Goal: Information Seeking & Learning: Learn about a topic

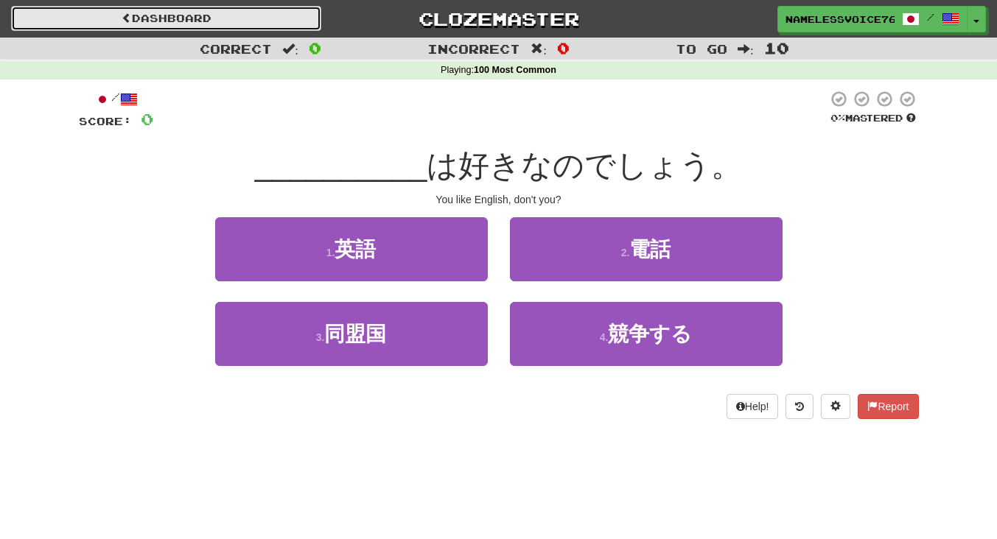
click at [255, 8] on link "Dashboard" at bounding box center [166, 18] width 310 height 25
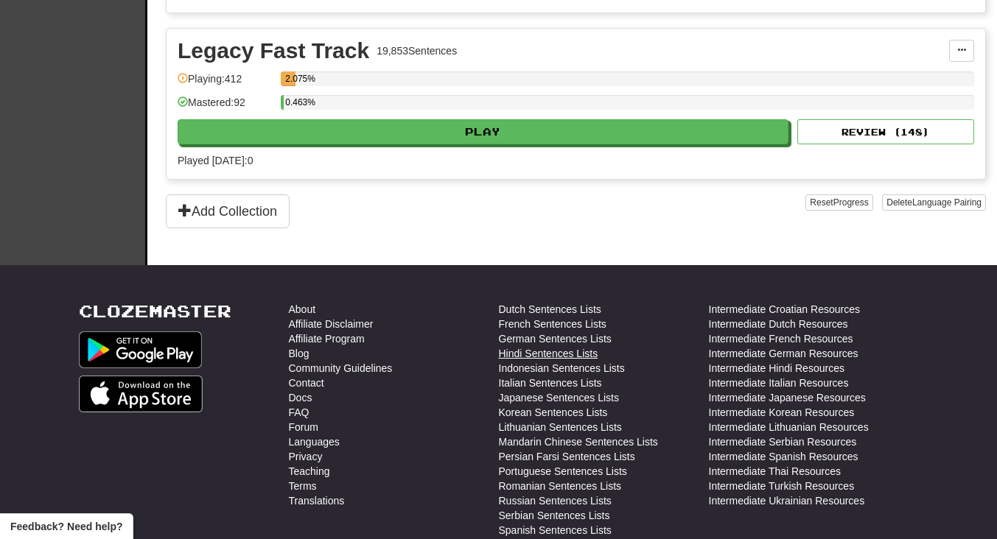
scroll to position [407, 0]
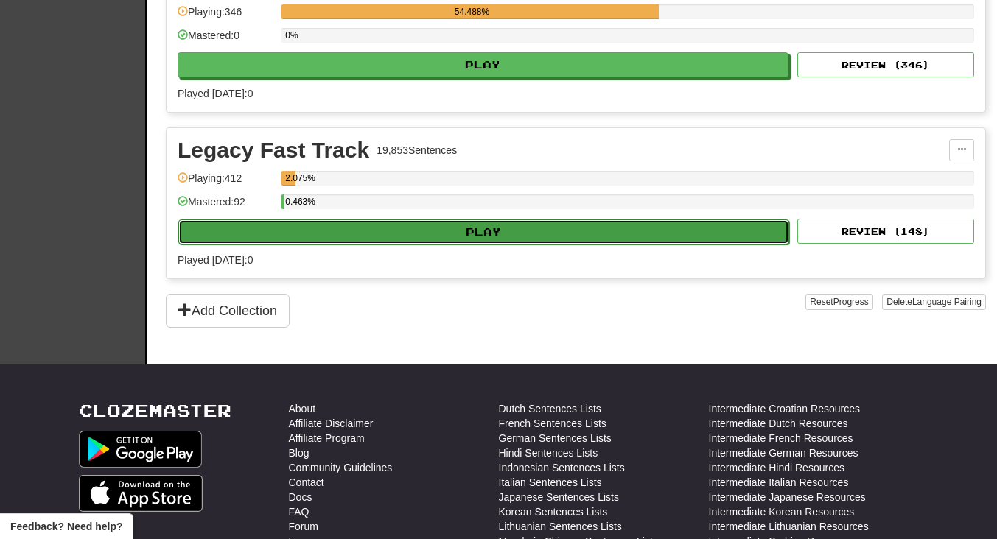
click at [760, 224] on button "Play" at bounding box center [483, 232] width 611 height 25
select select "**"
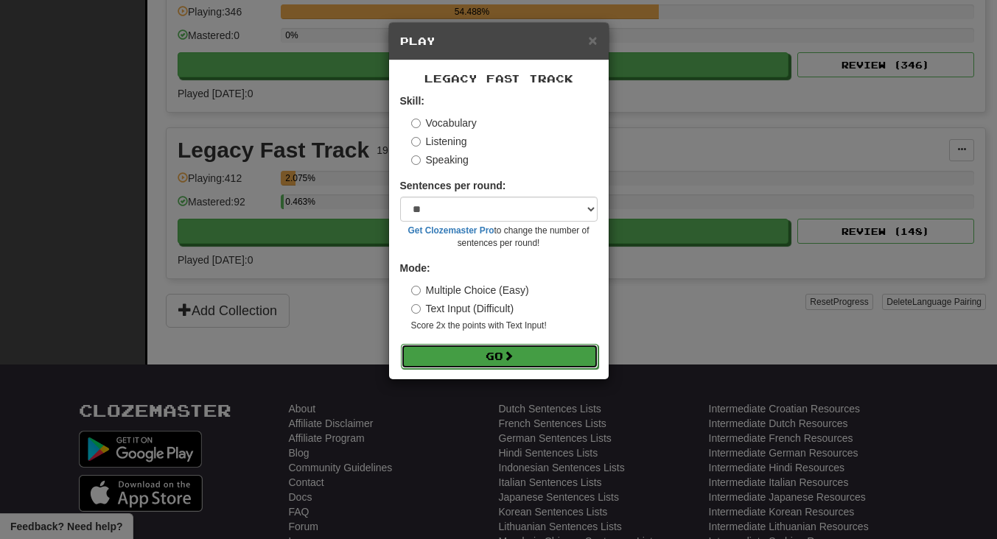
click at [535, 351] on button "Go" at bounding box center [499, 356] width 197 height 25
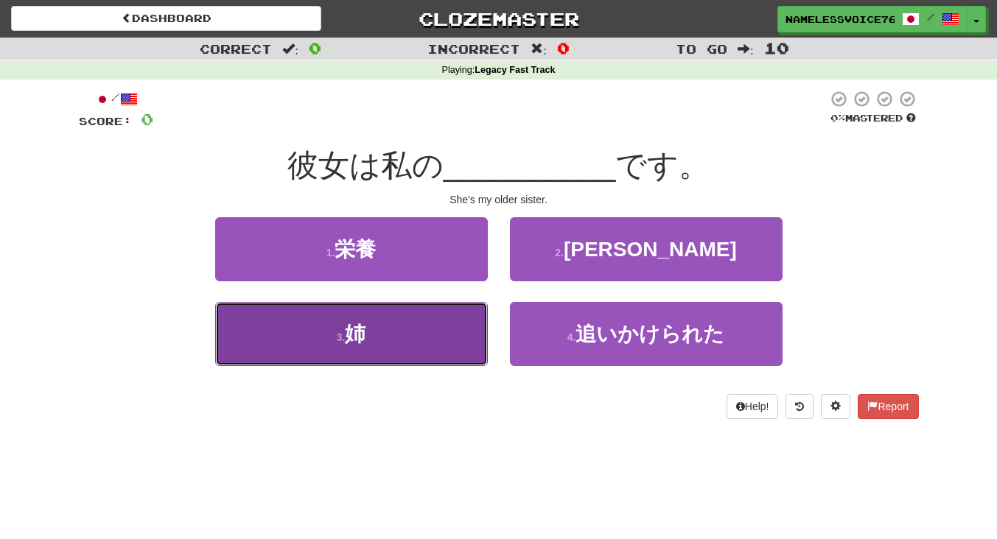
click at [357, 352] on button "3 . 姉" at bounding box center [351, 334] width 273 height 64
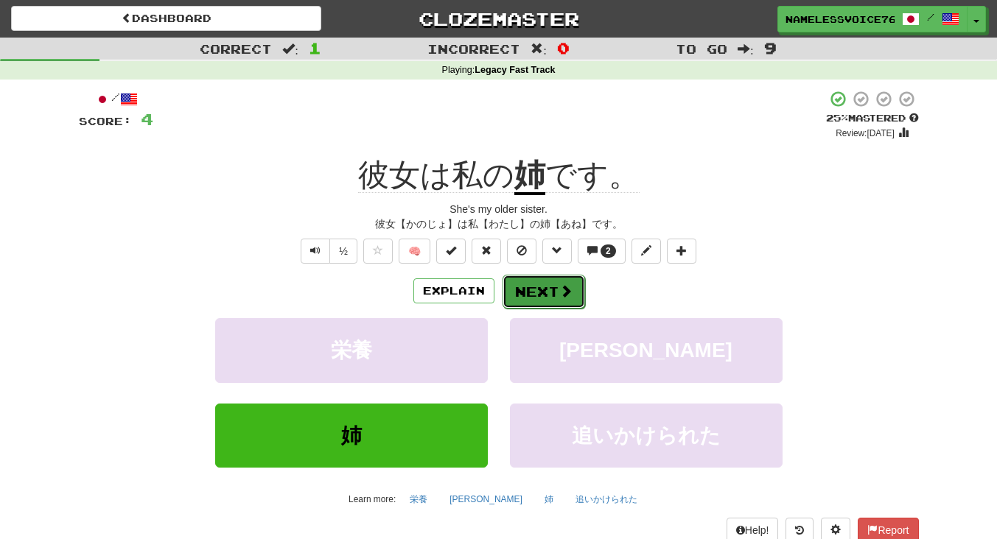
click at [550, 286] on button "Next" at bounding box center [544, 292] width 83 height 34
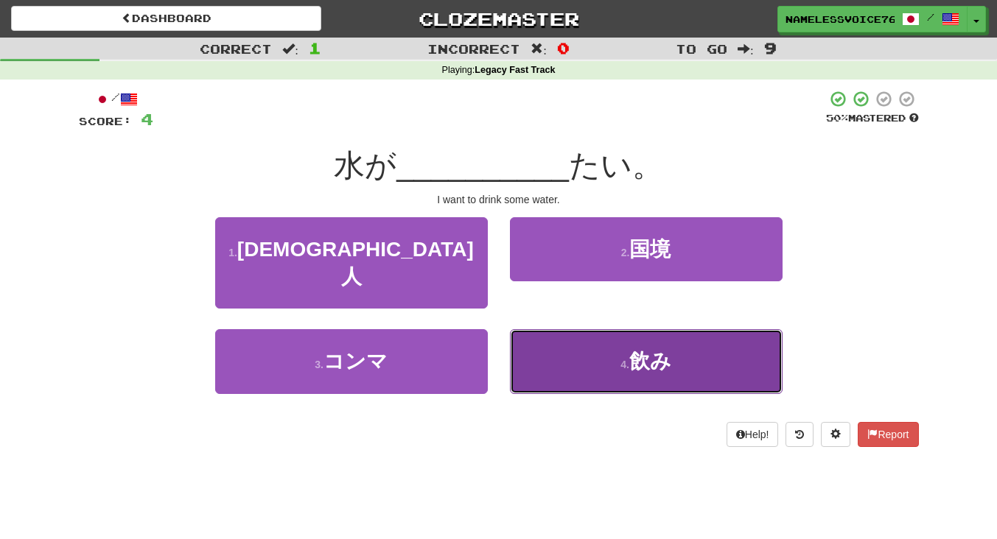
click at [568, 329] on button "4 . 飲み" at bounding box center [646, 361] width 273 height 64
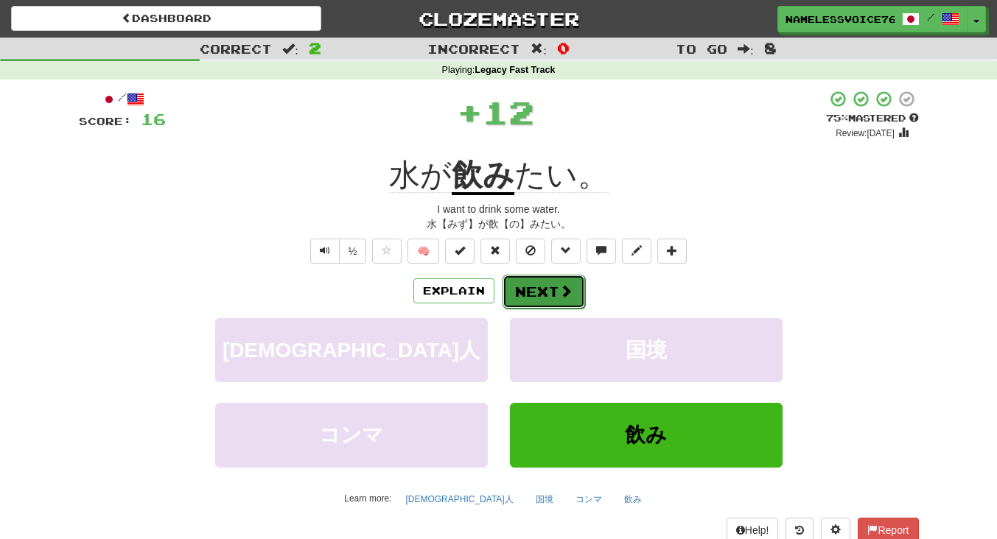
click at [539, 286] on button "Next" at bounding box center [544, 292] width 83 height 34
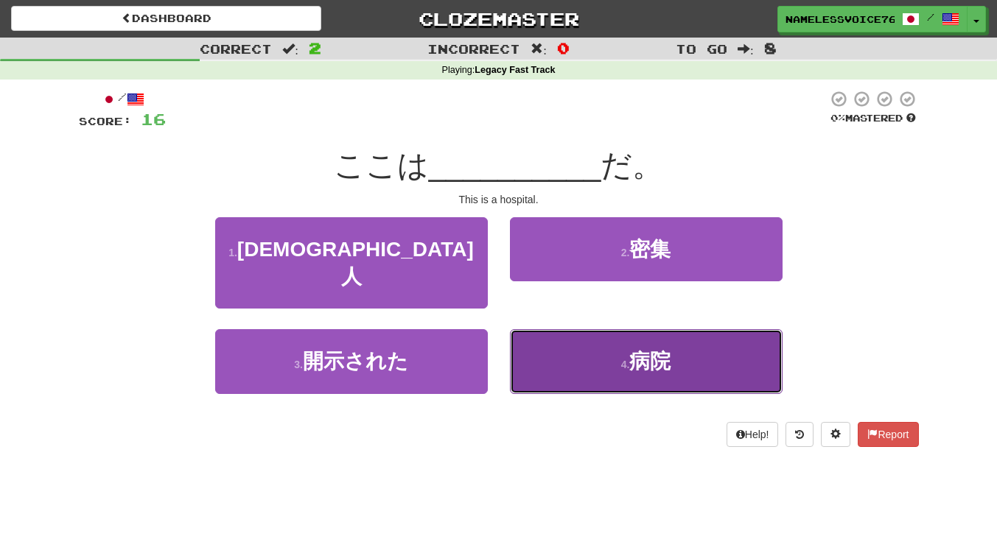
click at [556, 335] on button "4 . 病院" at bounding box center [646, 361] width 273 height 64
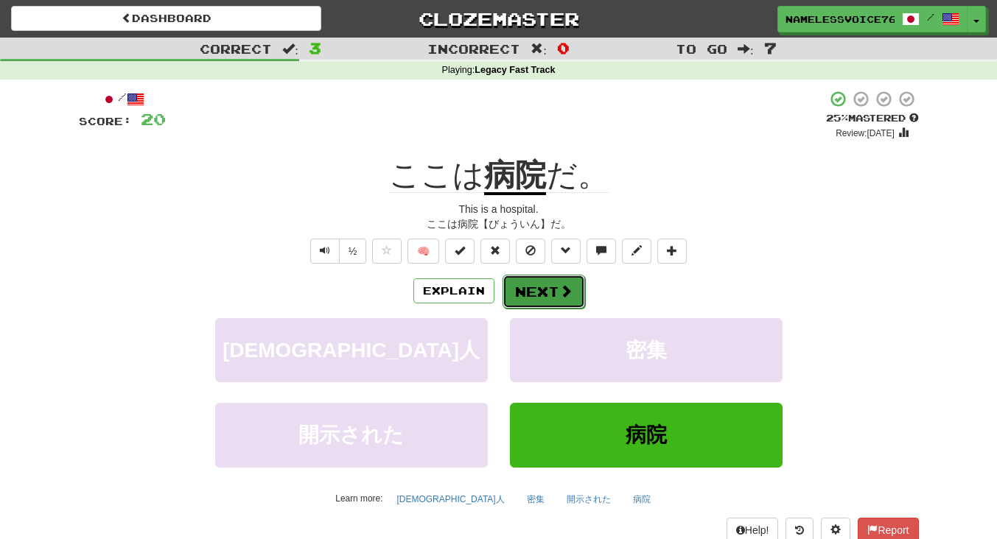
click at [524, 292] on button "Next" at bounding box center [544, 292] width 83 height 34
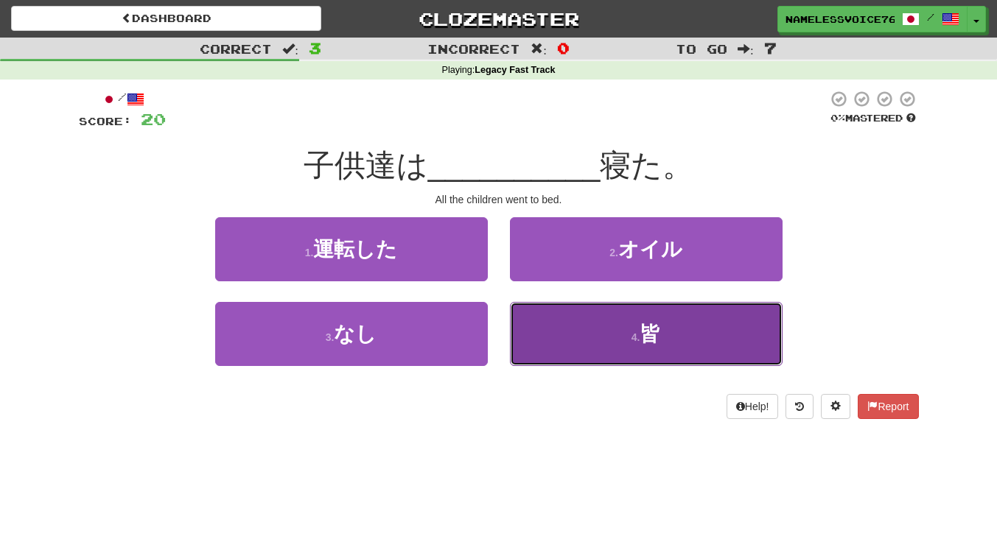
click at [576, 338] on button "4 . 皆" at bounding box center [646, 334] width 273 height 64
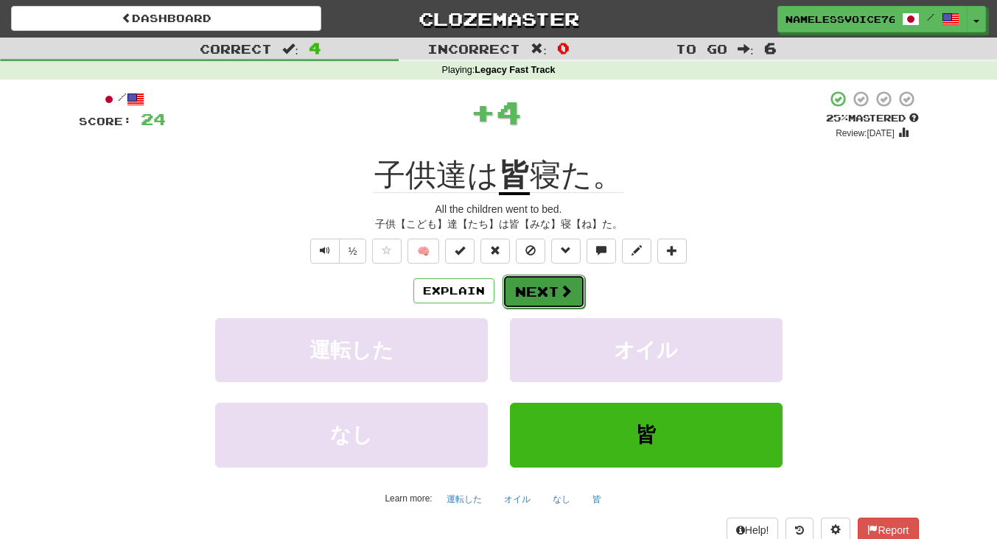
click at [553, 291] on button "Next" at bounding box center [544, 292] width 83 height 34
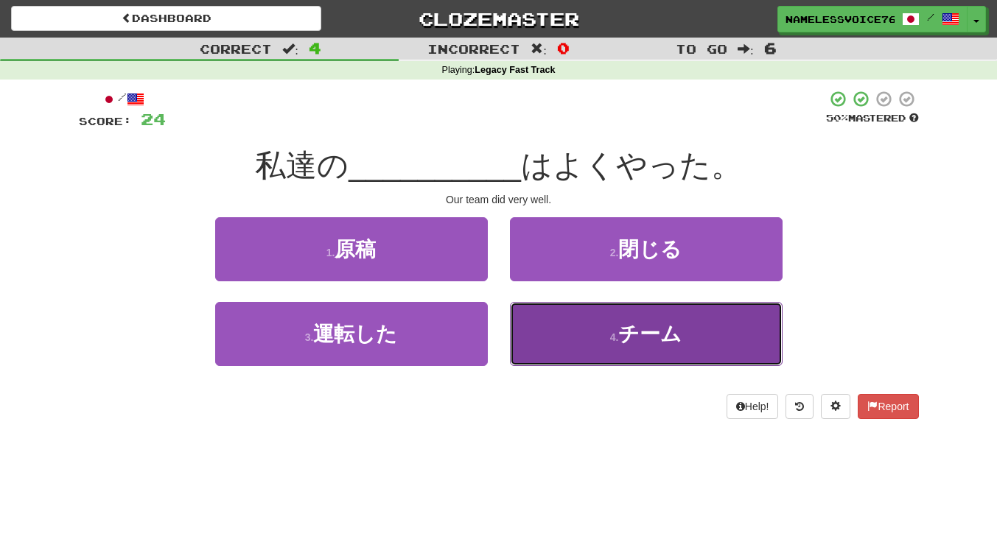
click at [562, 336] on button "4 . チーム" at bounding box center [646, 334] width 273 height 64
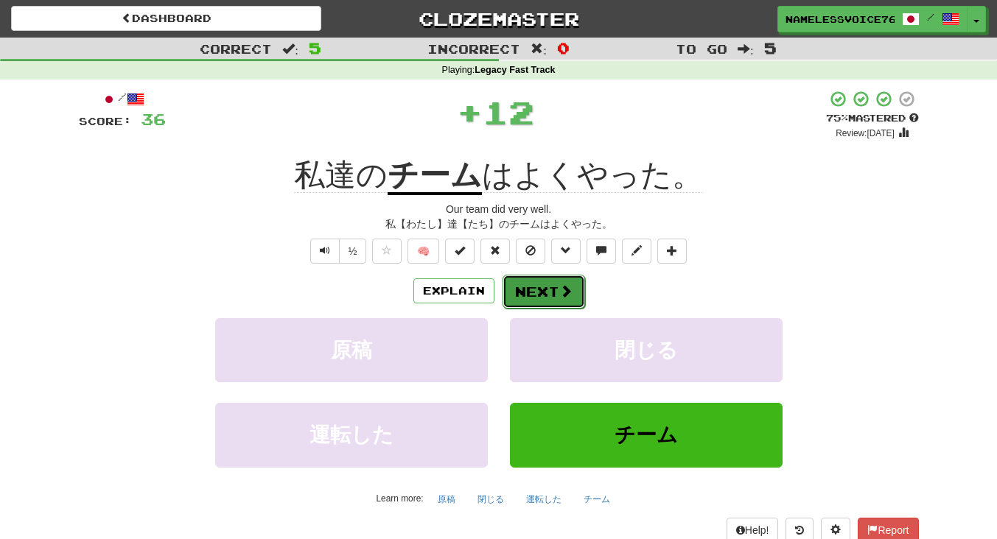
click at [522, 282] on button "Next" at bounding box center [544, 292] width 83 height 34
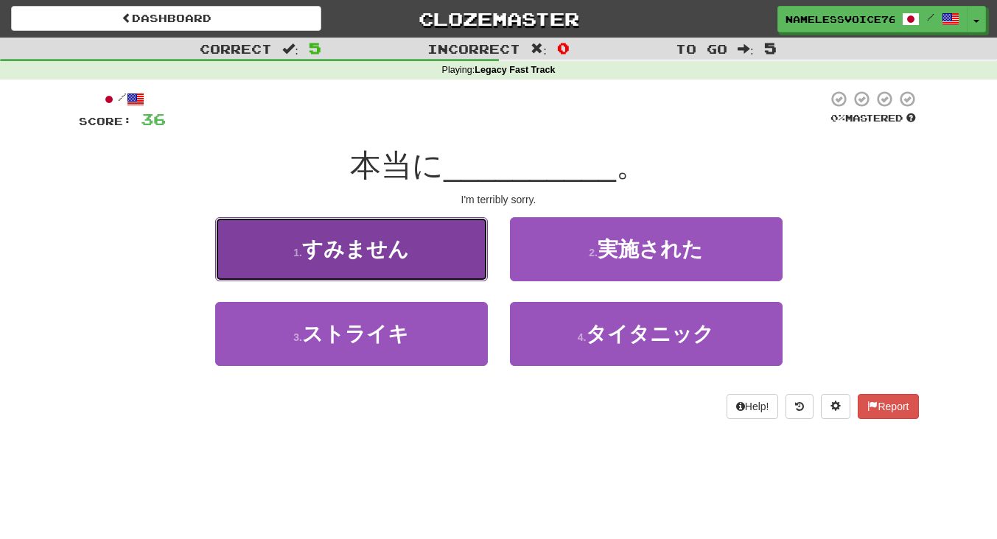
click at [444, 251] on button "1 . すみません" at bounding box center [351, 249] width 273 height 64
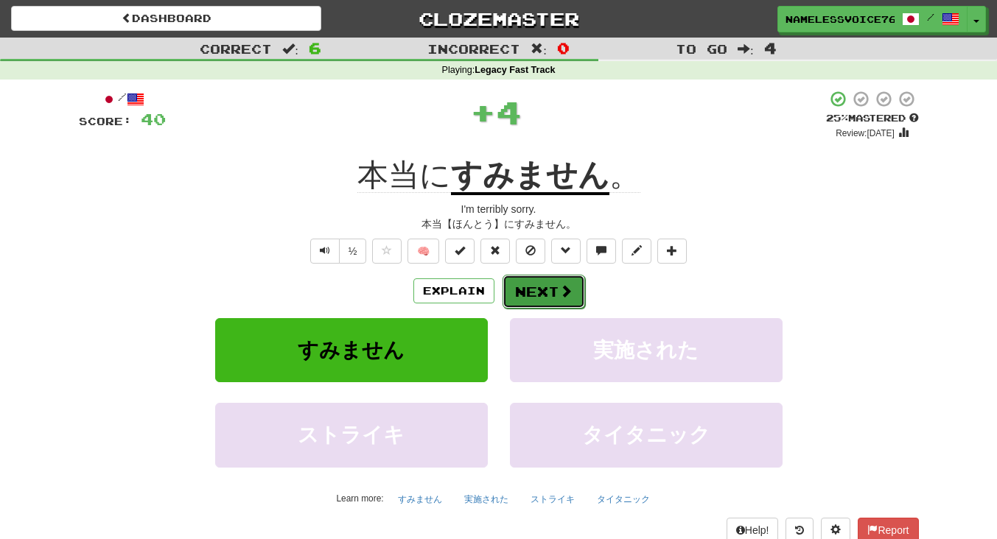
click at [550, 289] on button "Next" at bounding box center [544, 292] width 83 height 34
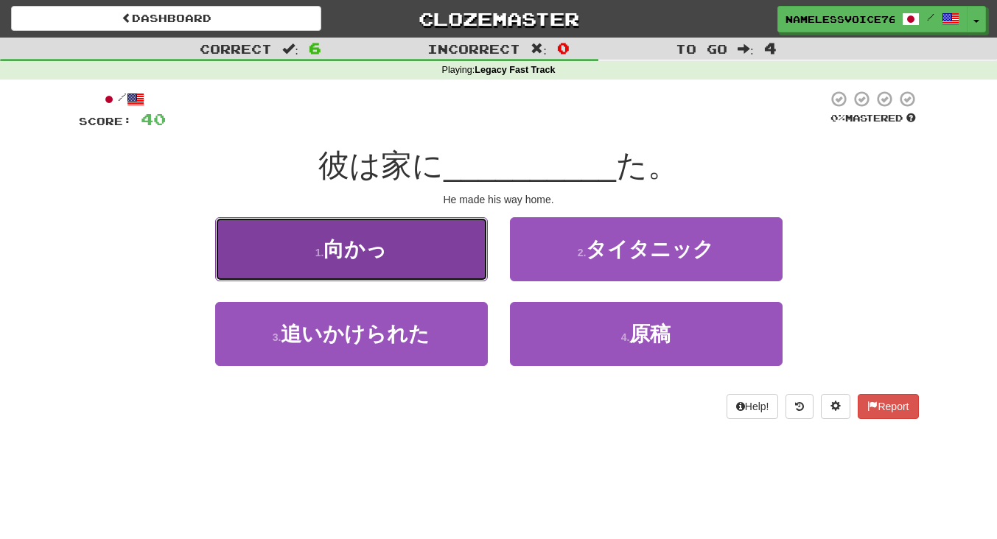
click at [453, 242] on button "1 . 向かっ" at bounding box center [351, 249] width 273 height 64
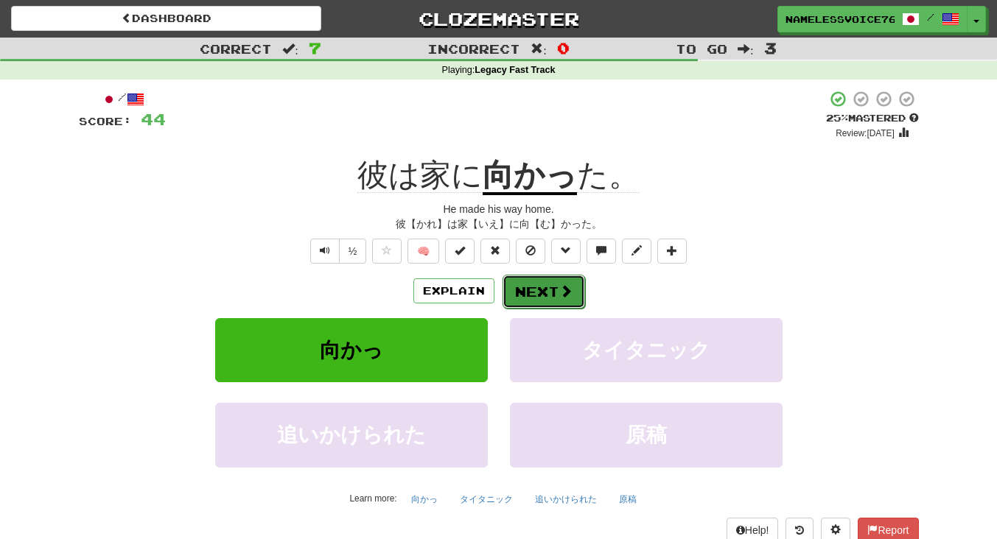
click at [535, 293] on button "Next" at bounding box center [544, 292] width 83 height 34
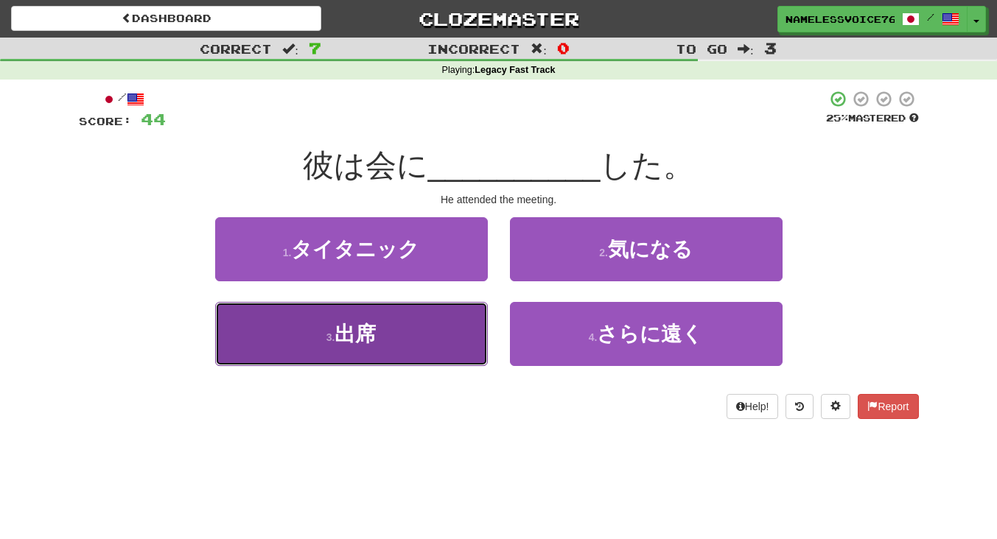
click at [452, 330] on button "3 . 出席" at bounding box center [351, 334] width 273 height 64
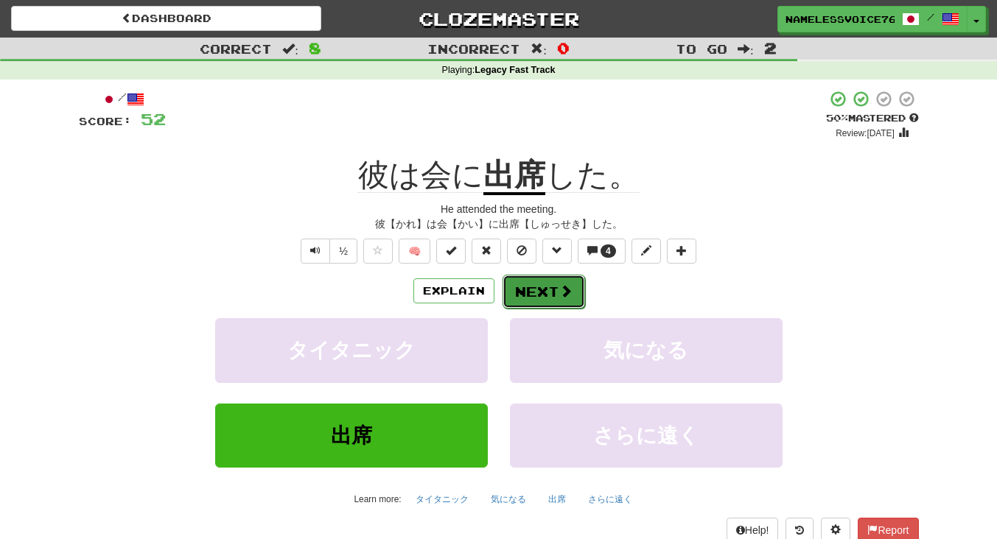
click at [542, 287] on button "Next" at bounding box center [544, 292] width 83 height 34
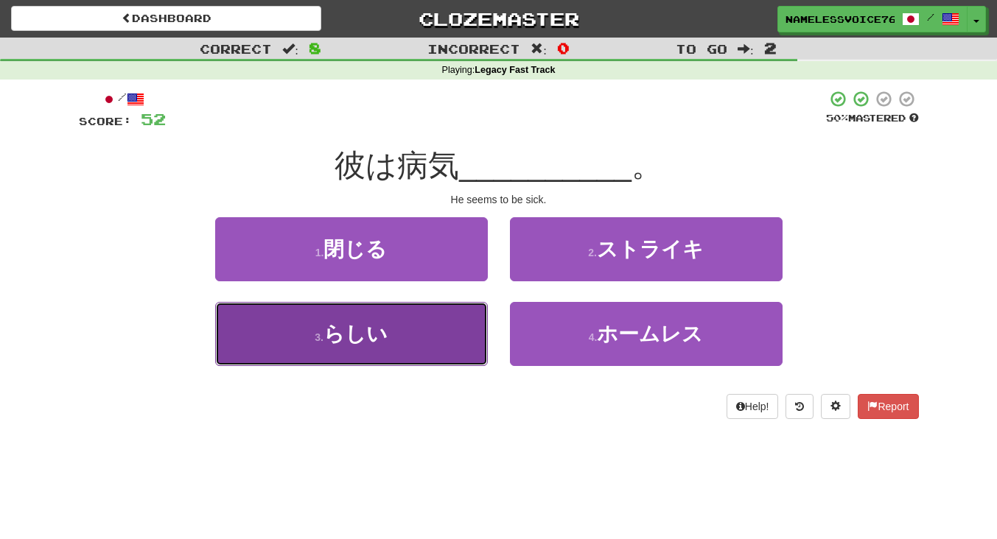
click at [454, 350] on button "3 . らしい" at bounding box center [351, 334] width 273 height 64
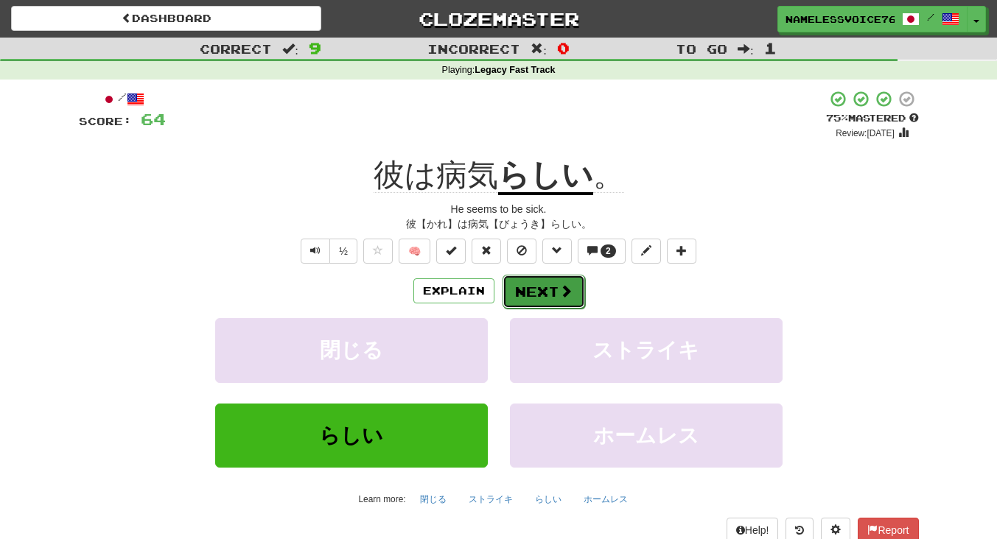
click at [532, 290] on button "Next" at bounding box center [544, 292] width 83 height 34
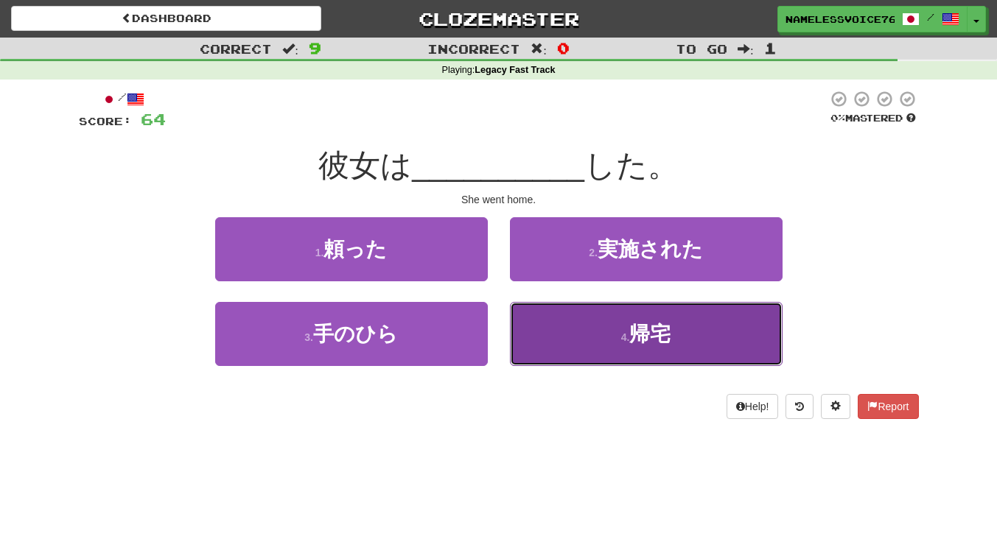
click at [662, 310] on button "4 . 帰宅" at bounding box center [646, 334] width 273 height 64
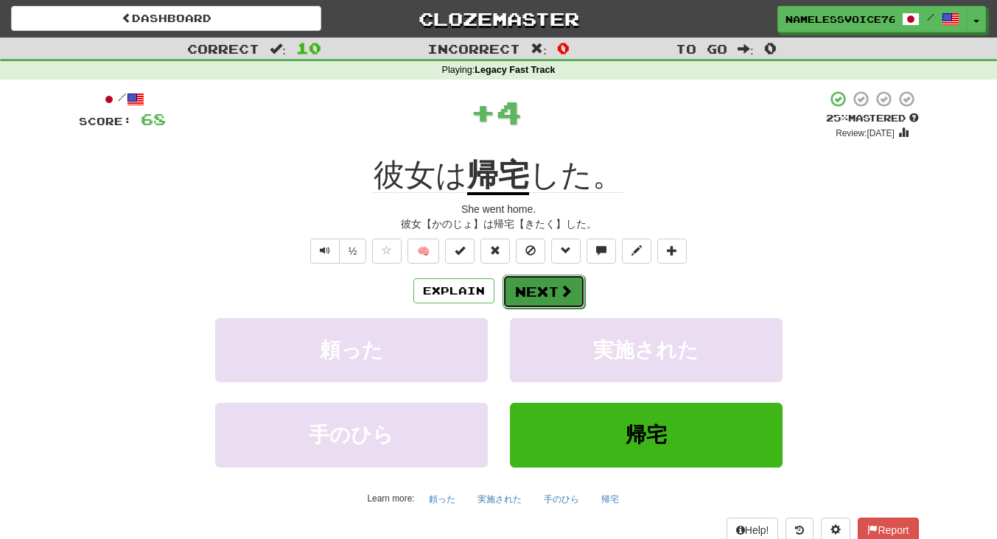
click at [562, 277] on button "Next" at bounding box center [544, 292] width 83 height 34
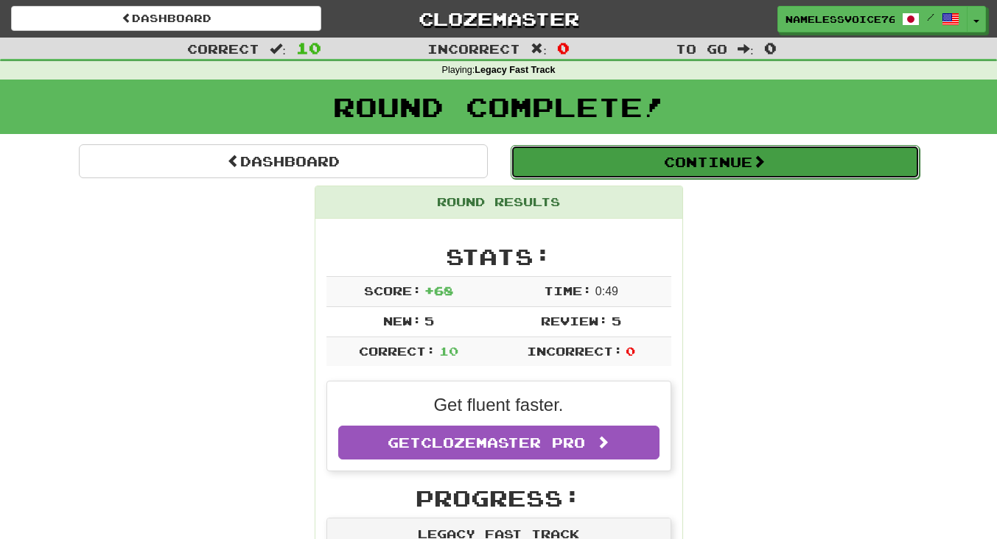
click at [784, 160] on button "Continue" at bounding box center [715, 162] width 409 height 34
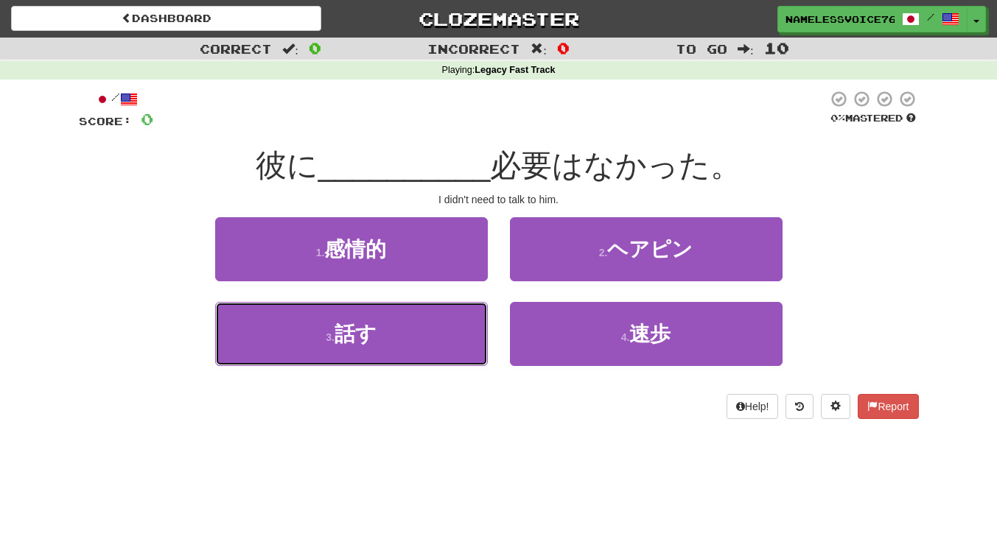
click at [463, 314] on button "3 . 話す" at bounding box center [351, 334] width 273 height 64
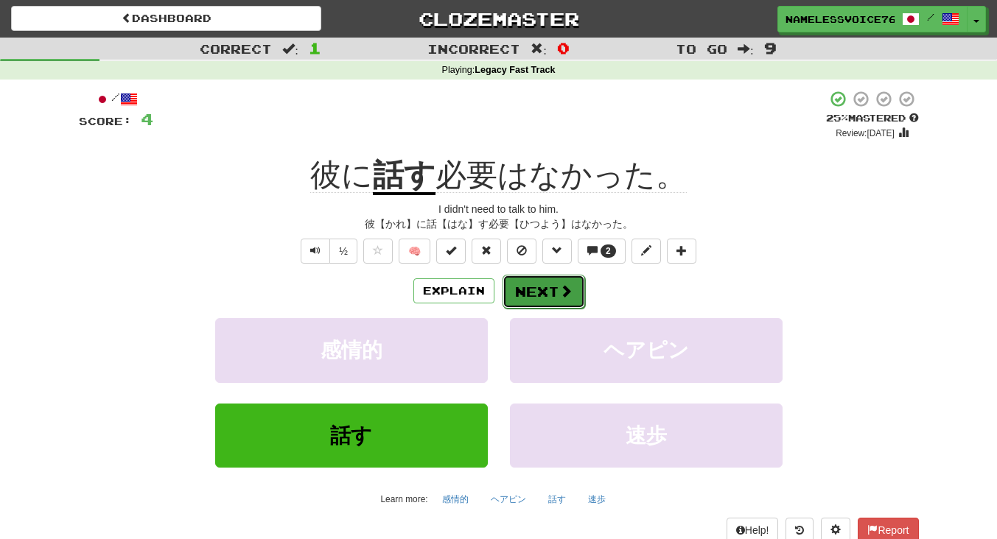
click at [543, 293] on button "Next" at bounding box center [544, 292] width 83 height 34
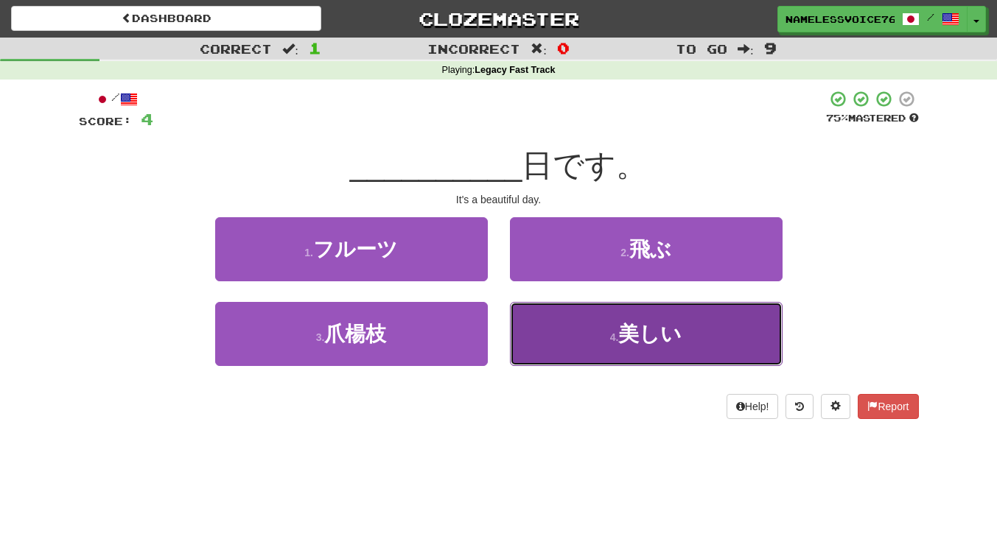
click at [548, 321] on button "4 . 美しい" at bounding box center [646, 334] width 273 height 64
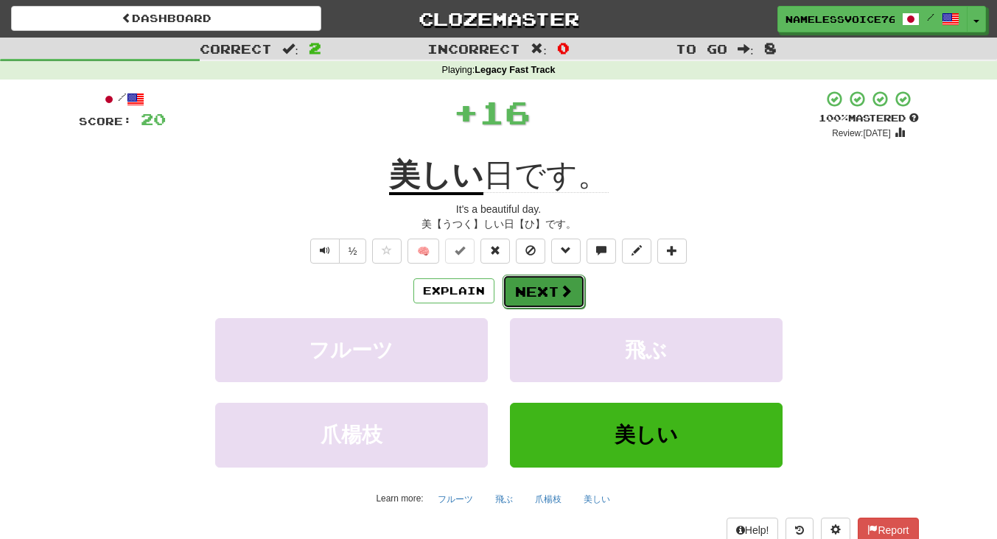
click at [541, 283] on button "Next" at bounding box center [544, 292] width 83 height 34
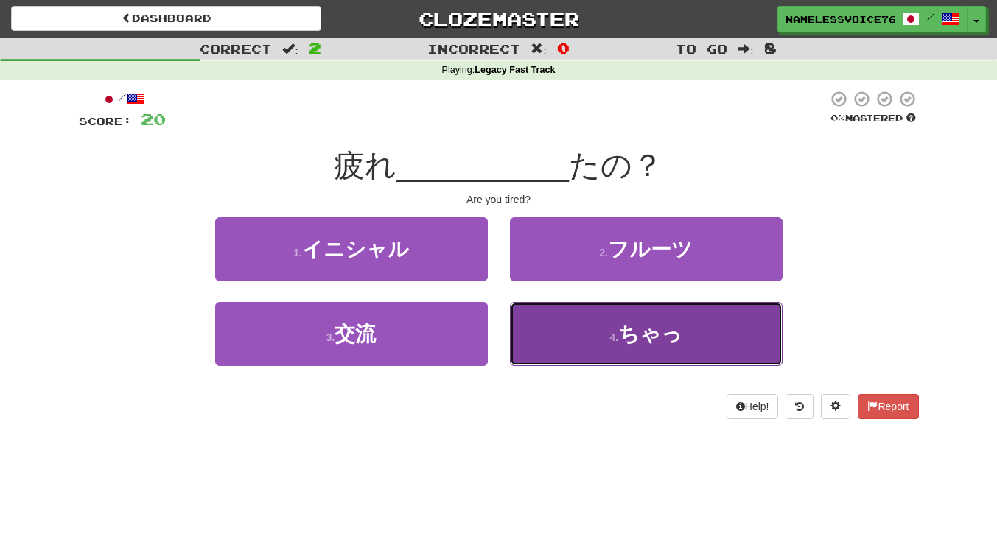
click at [545, 333] on button "4 . ちゃっ" at bounding box center [646, 334] width 273 height 64
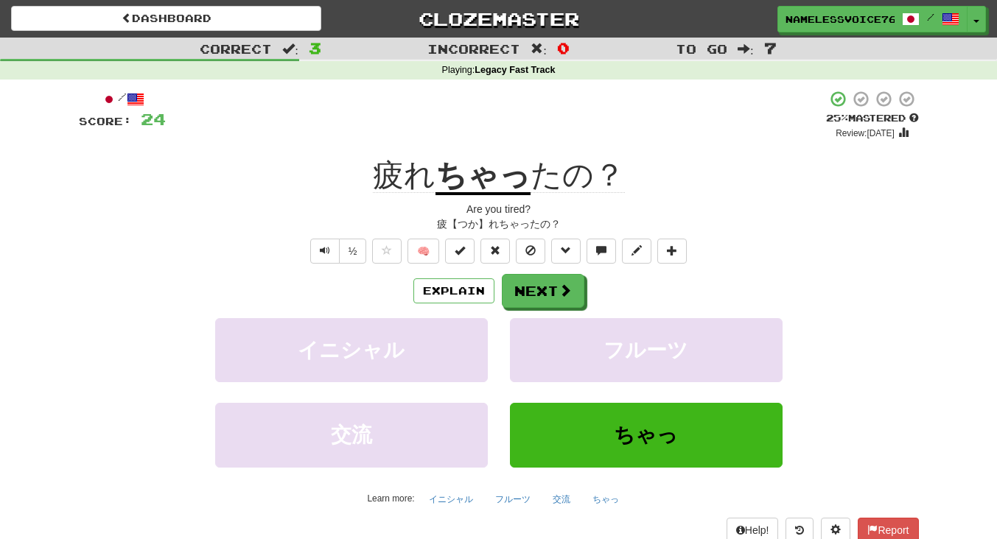
click at [500, 190] on u "ちゃっ" at bounding box center [482, 177] width 95 height 38
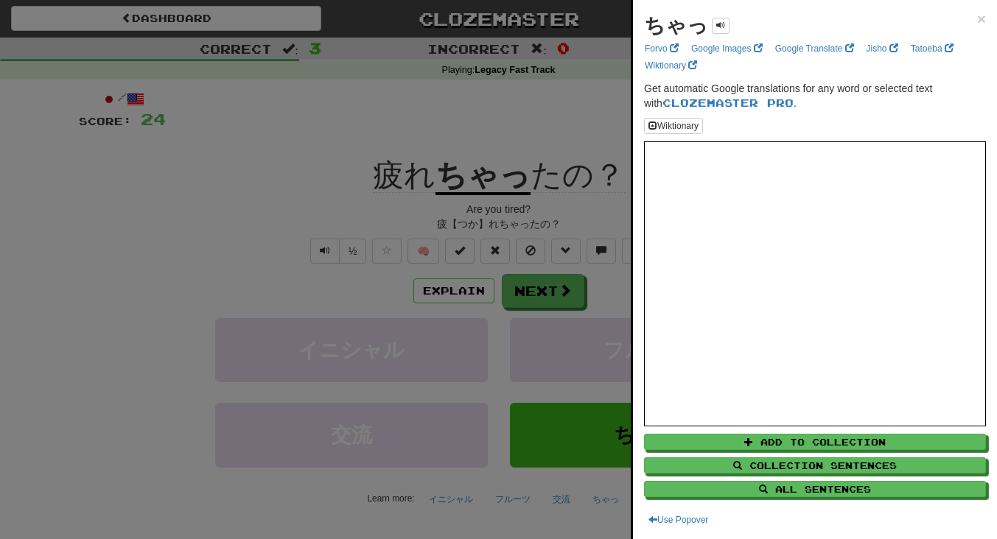
click at [474, 150] on div at bounding box center [498, 269] width 997 height 539
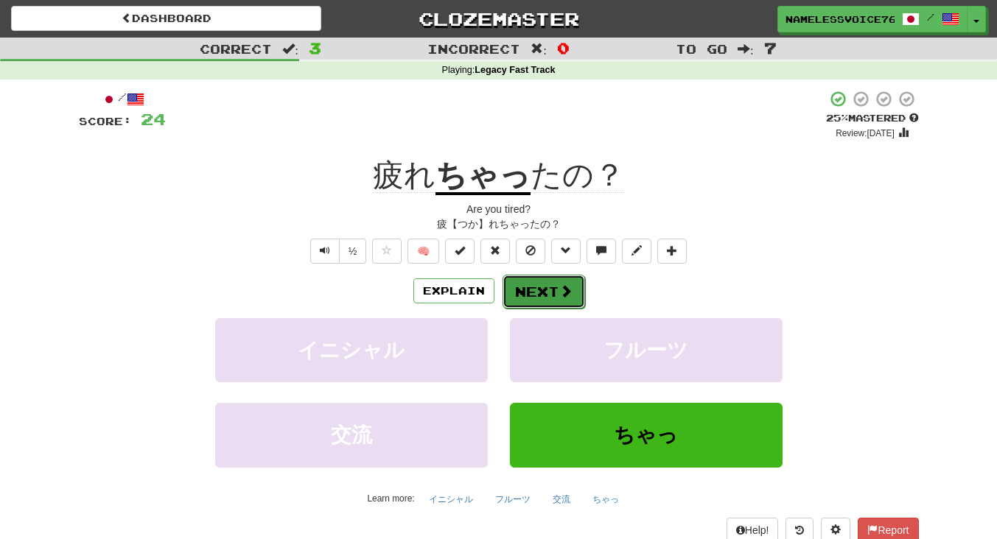
click at [534, 286] on button "Next" at bounding box center [544, 292] width 83 height 34
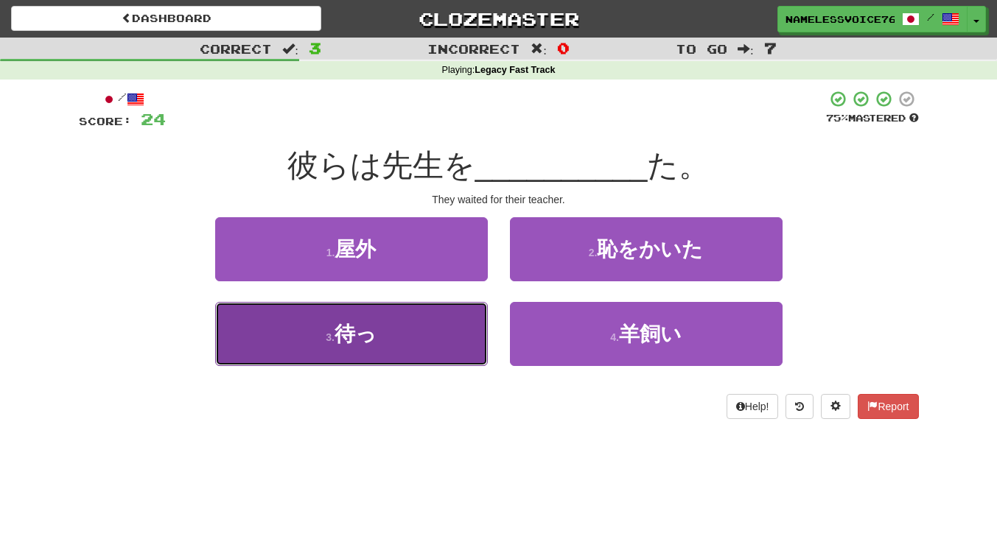
click at [384, 337] on button "3 . 待っ" at bounding box center [351, 334] width 273 height 64
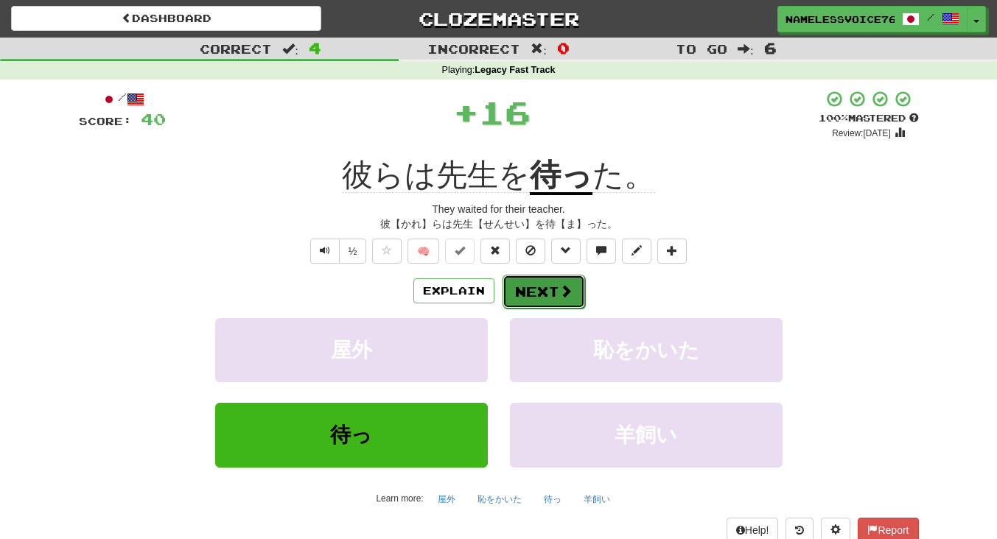
click at [545, 300] on button "Next" at bounding box center [544, 292] width 83 height 34
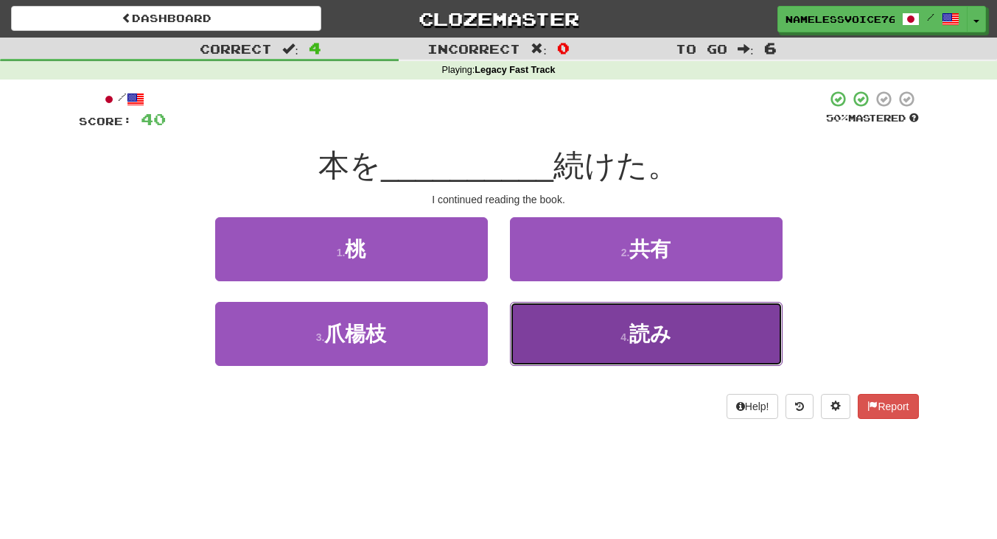
click at [547, 326] on button "4 . 読み" at bounding box center [646, 334] width 273 height 64
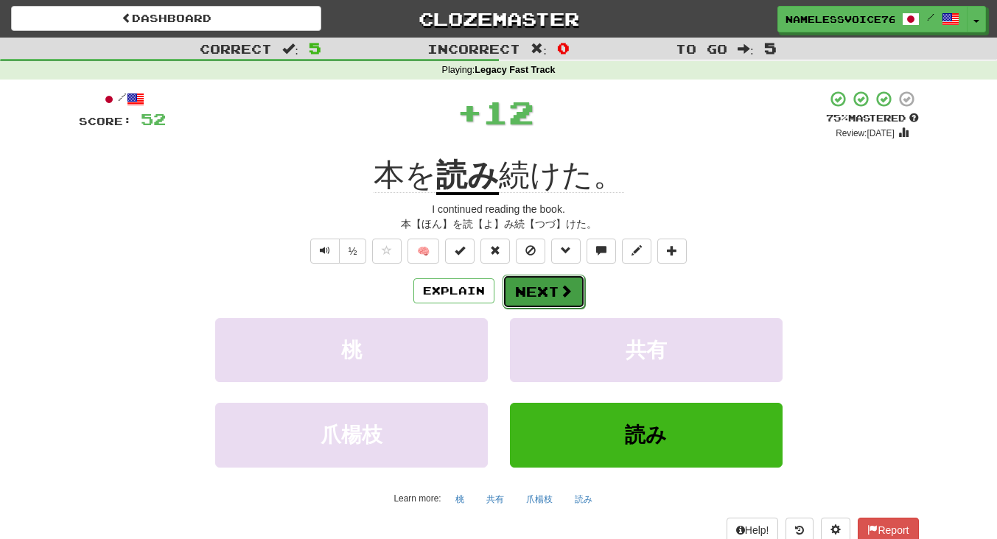
click at [535, 295] on button "Next" at bounding box center [544, 292] width 83 height 34
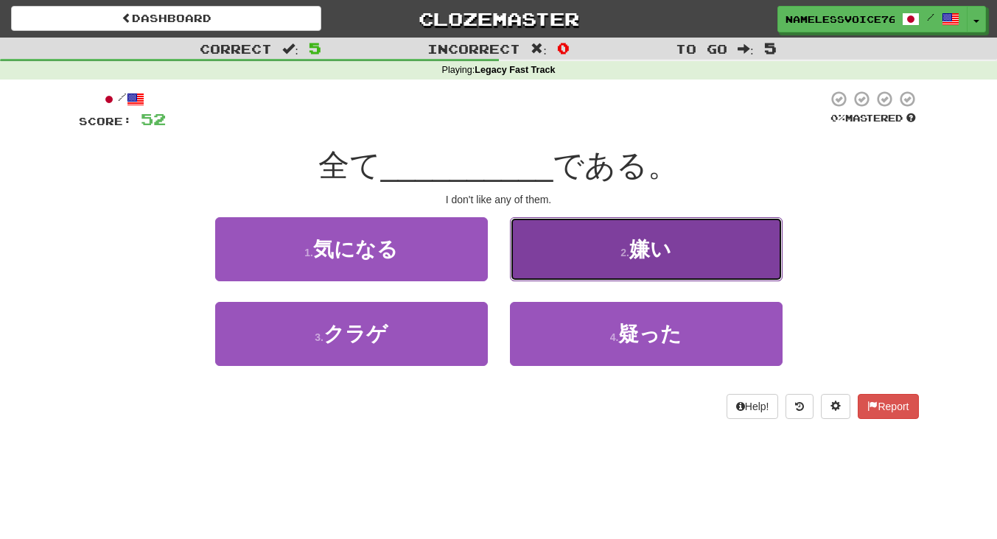
click at [557, 259] on button "2 . 嫌い" at bounding box center [646, 249] width 273 height 64
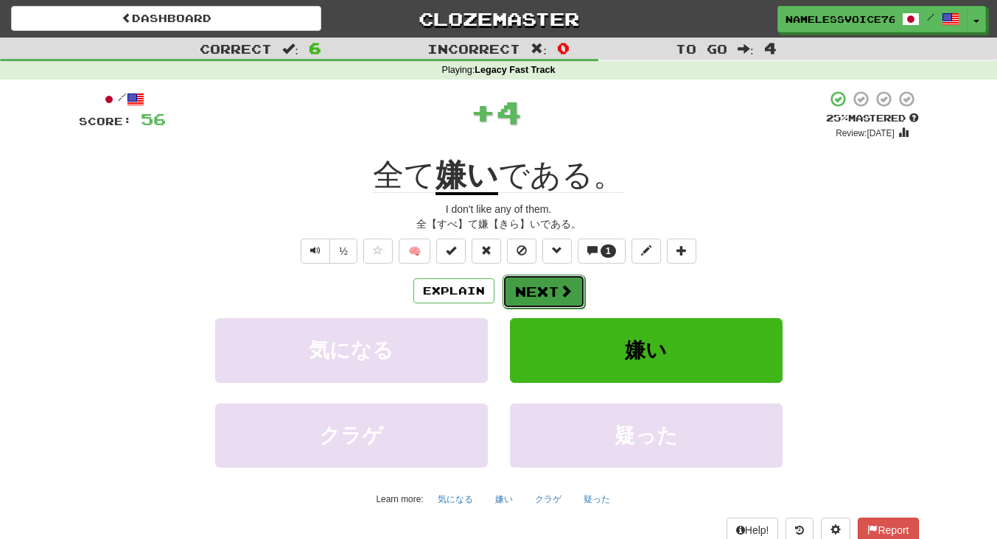
click at [548, 285] on button "Next" at bounding box center [544, 292] width 83 height 34
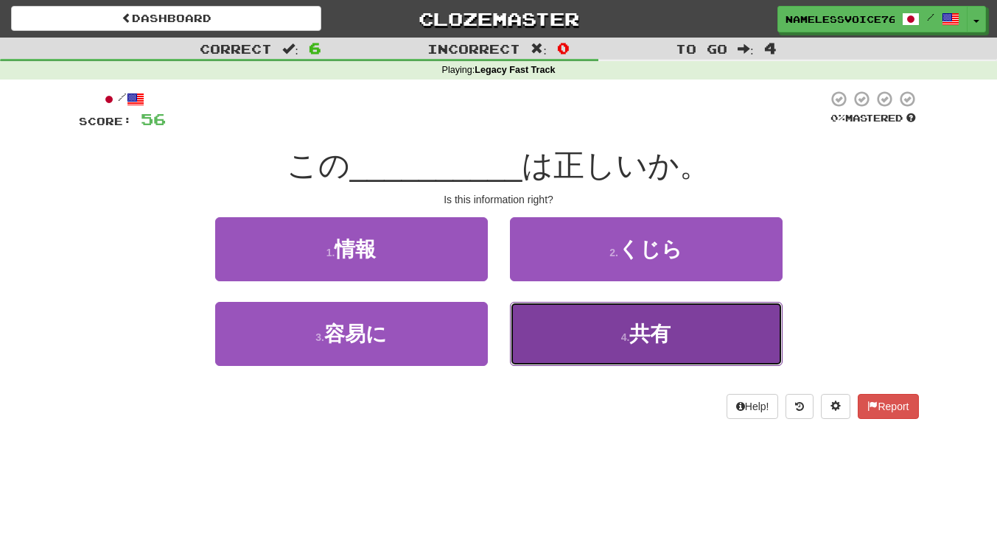
click at [554, 326] on button "4 . 共有" at bounding box center [646, 334] width 273 height 64
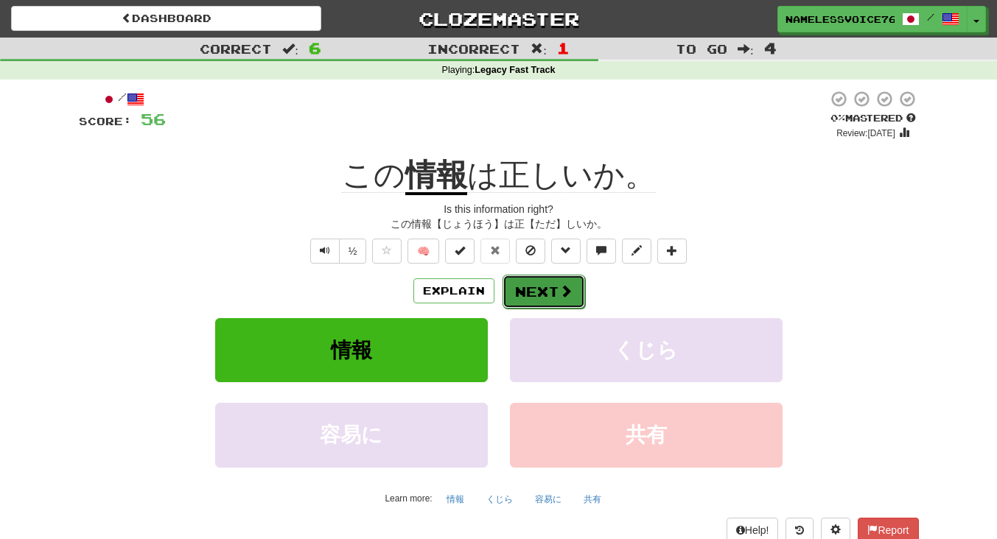
click at [526, 287] on button "Next" at bounding box center [544, 292] width 83 height 34
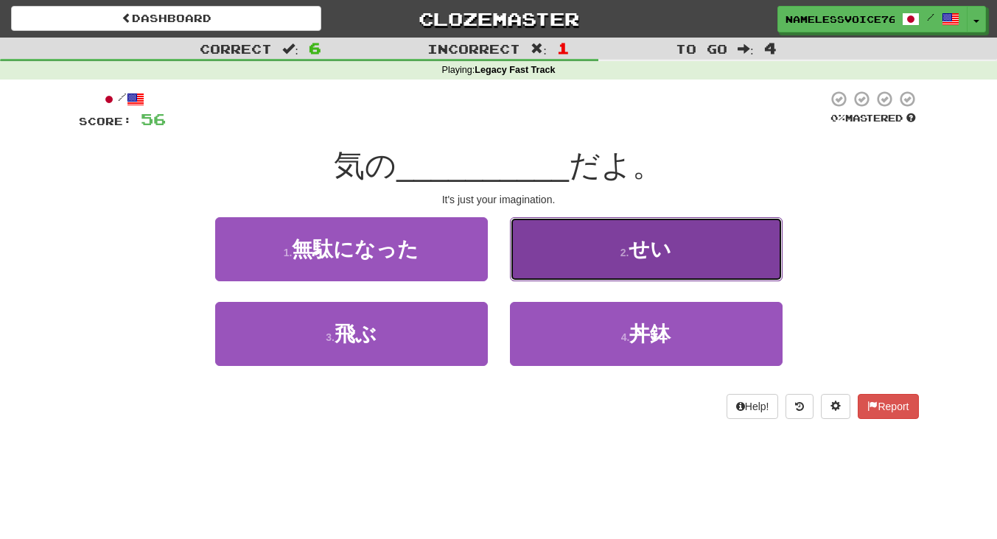
click at [692, 239] on button "2 . せい" at bounding box center [646, 249] width 273 height 64
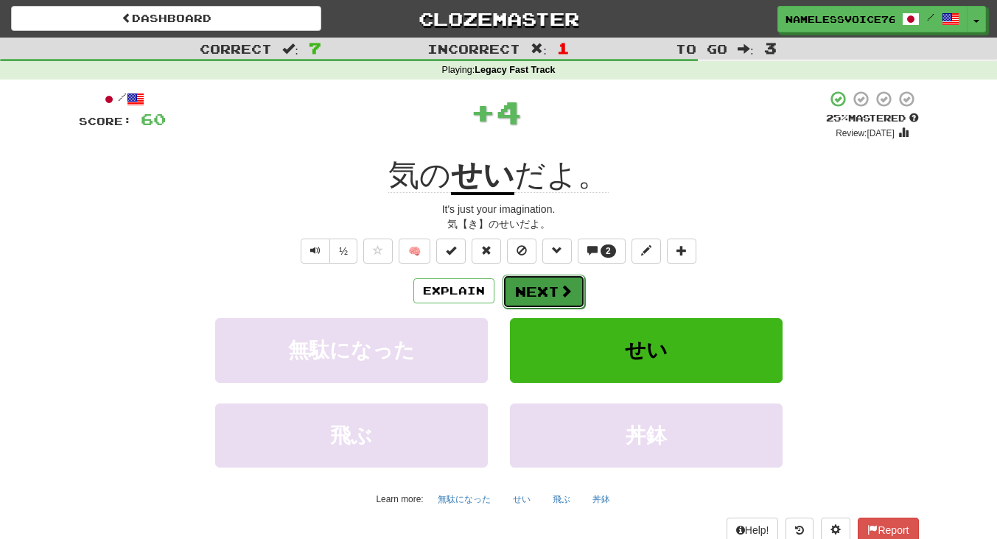
click at [531, 283] on button "Next" at bounding box center [544, 292] width 83 height 34
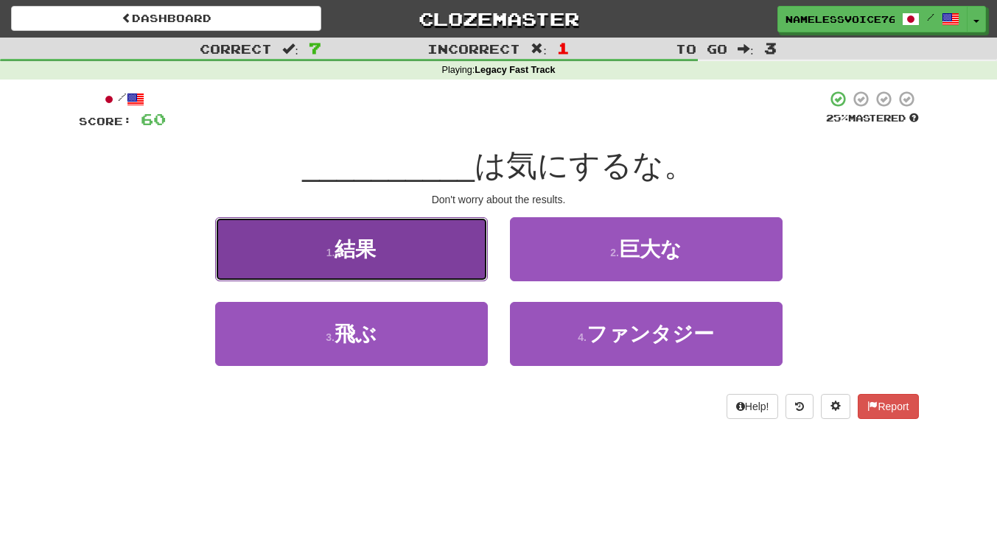
click at [449, 256] on button "1 . 結果" at bounding box center [351, 249] width 273 height 64
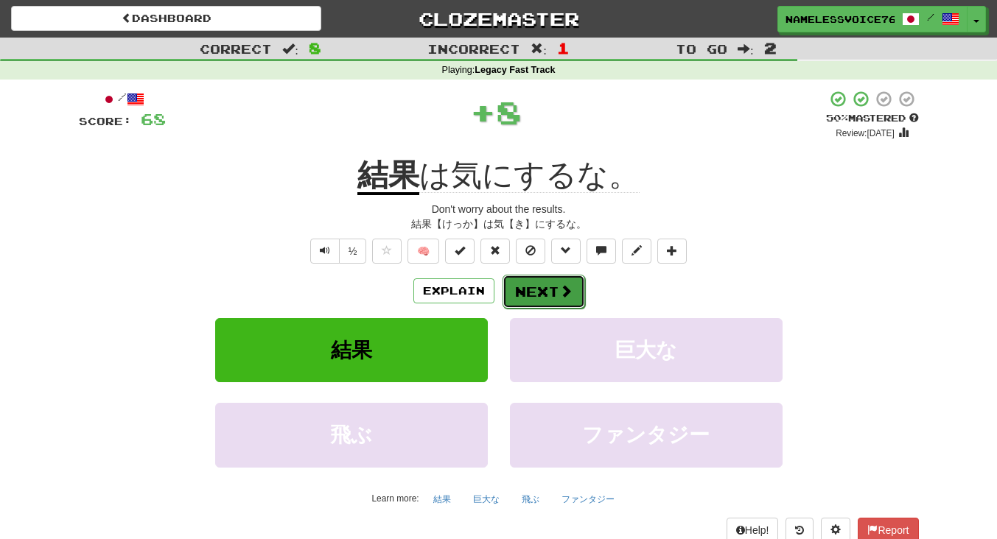
click at [530, 280] on button "Next" at bounding box center [544, 292] width 83 height 34
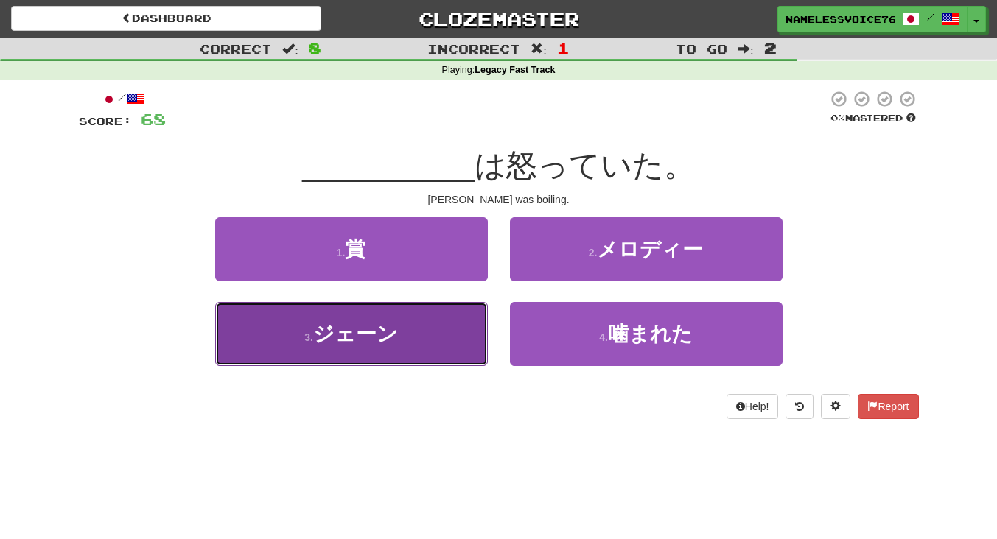
click at [467, 321] on button "3 . ジェーン" at bounding box center [351, 334] width 273 height 64
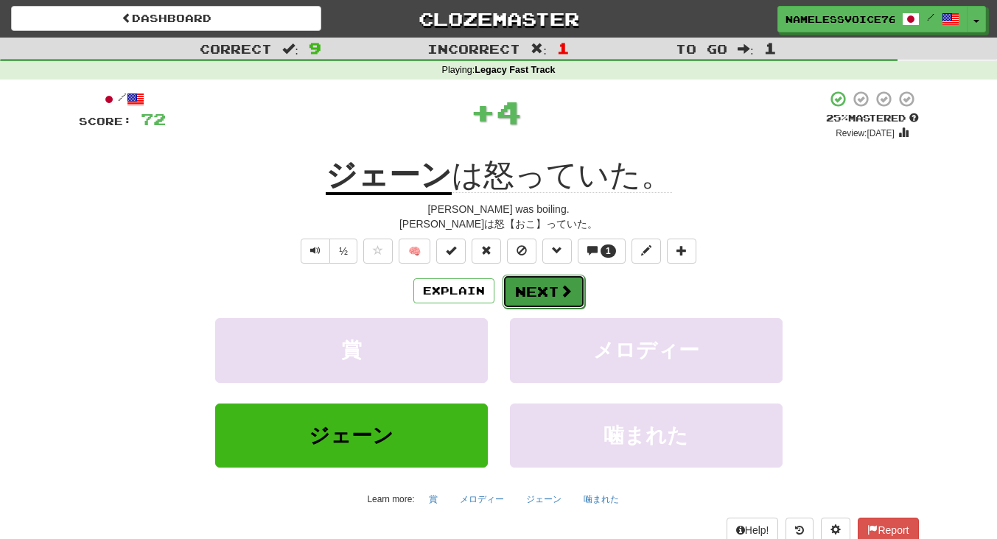
click at [543, 276] on button "Next" at bounding box center [544, 292] width 83 height 34
